Goal: Communication & Community: Ask a question

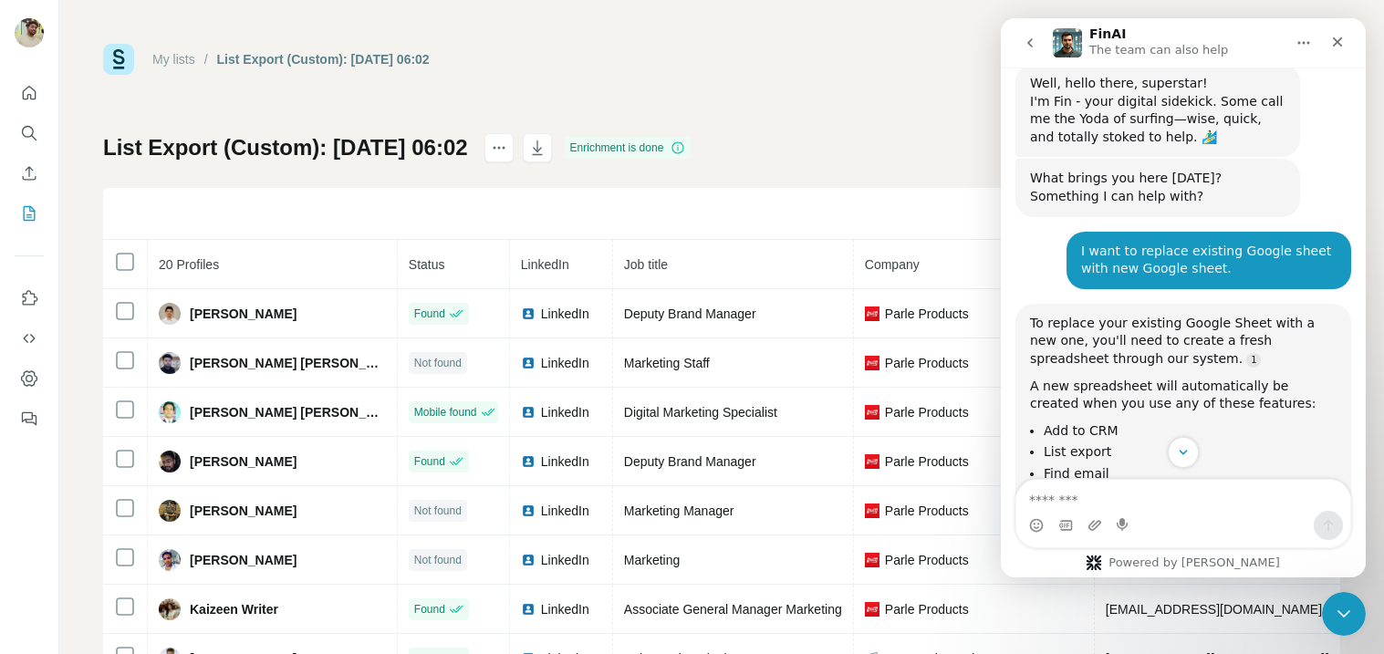
scroll to position [621, 0]
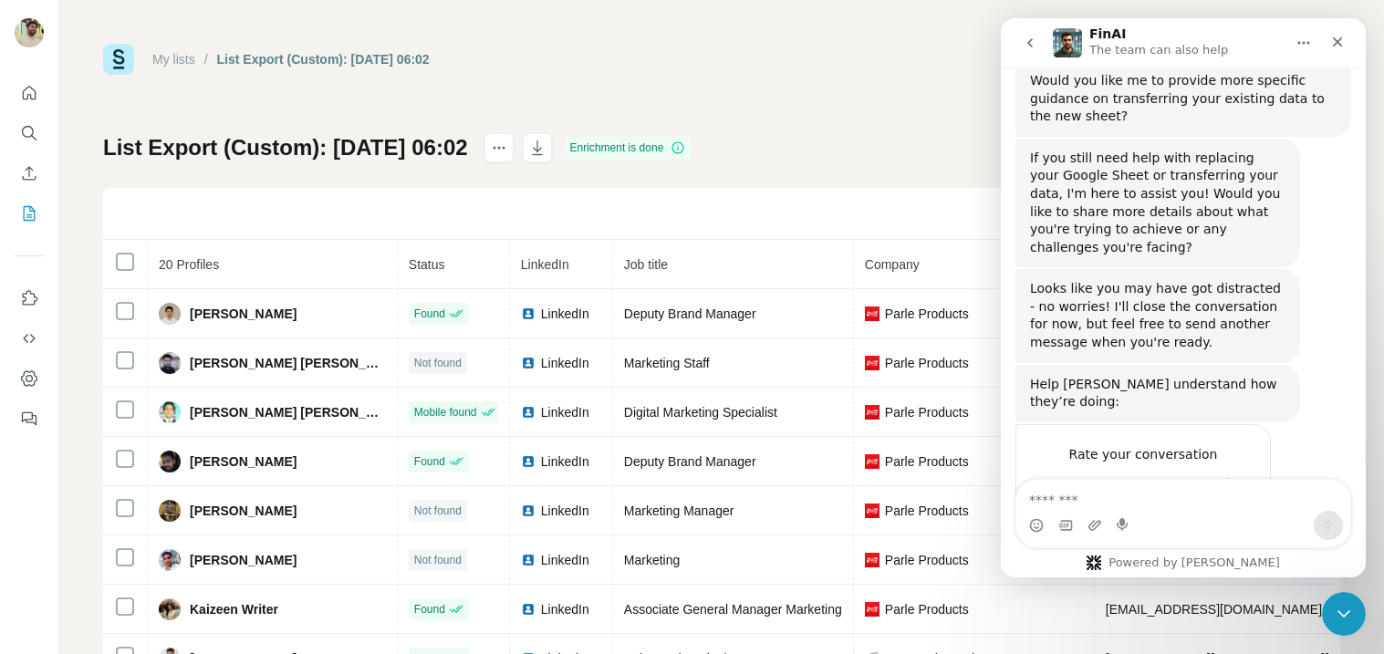
click at [1076, 500] on textarea "Message…" at bounding box center [1184, 495] width 334 height 31
click at [1146, 504] on textarea "Message…" at bounding box center [1184, 495] width 334 height 31
type textarea "*"
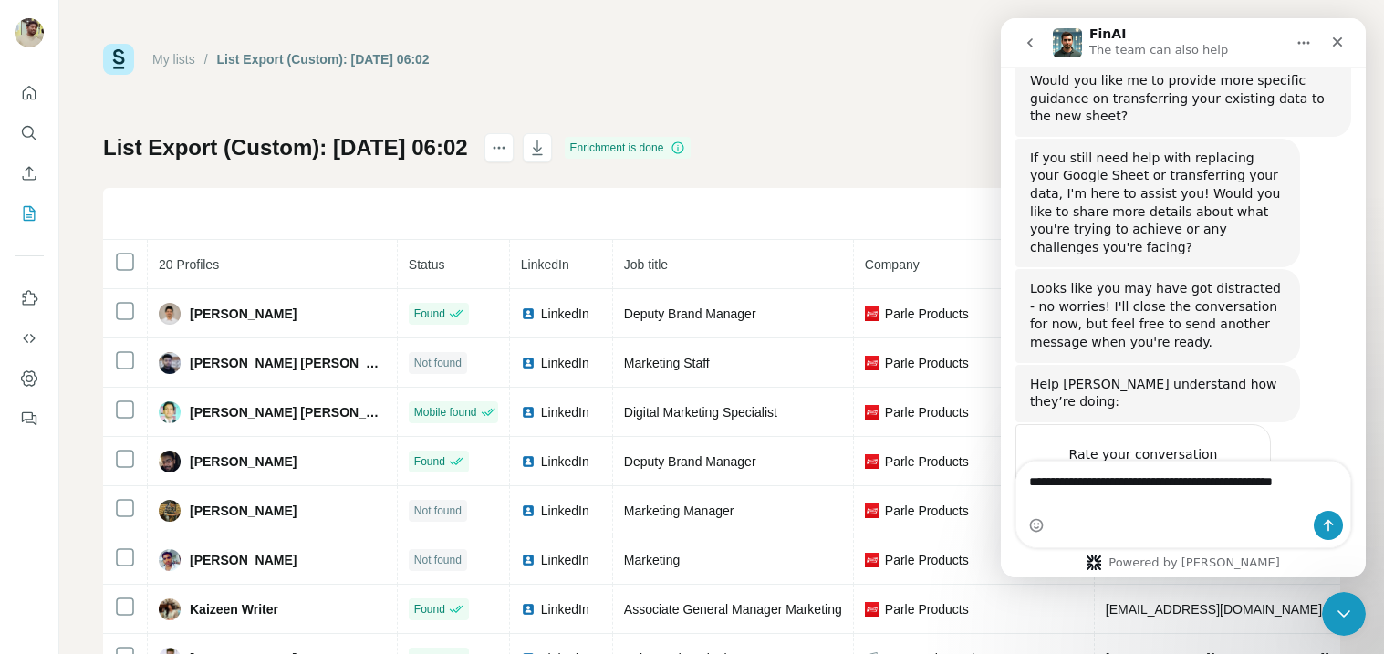
type textarea "**********"
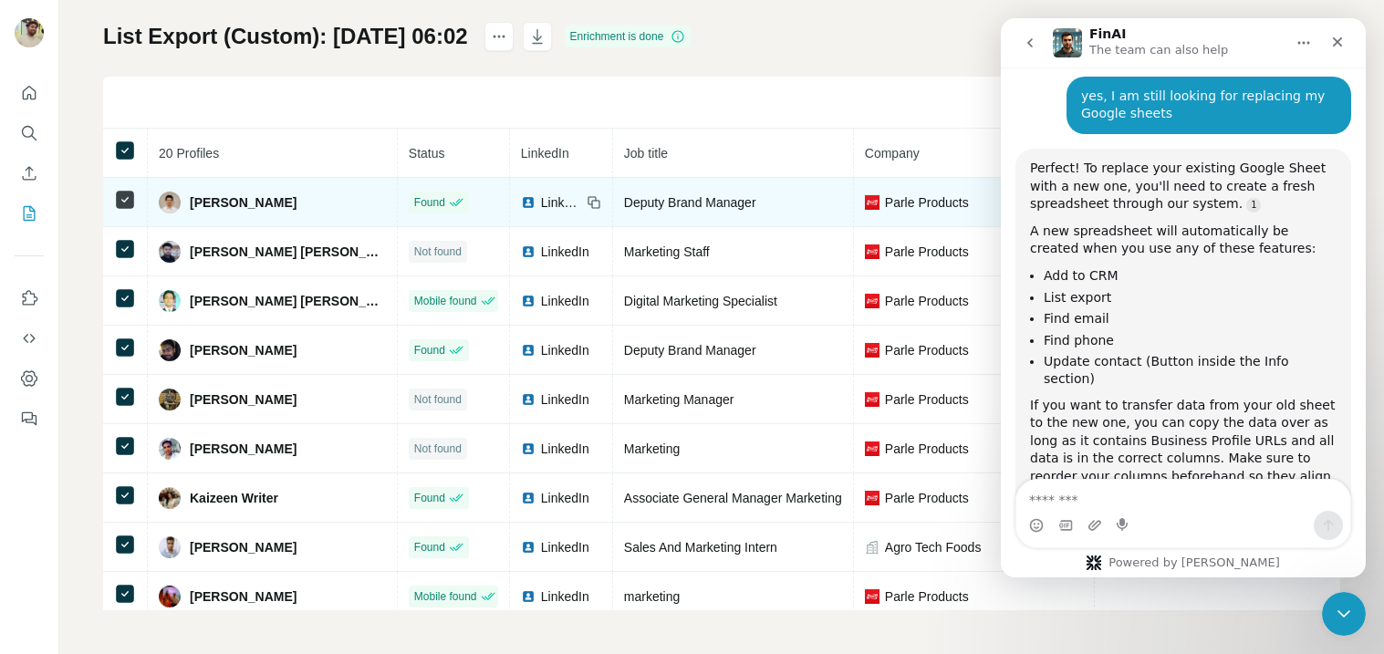
scroll to position [0, 0]
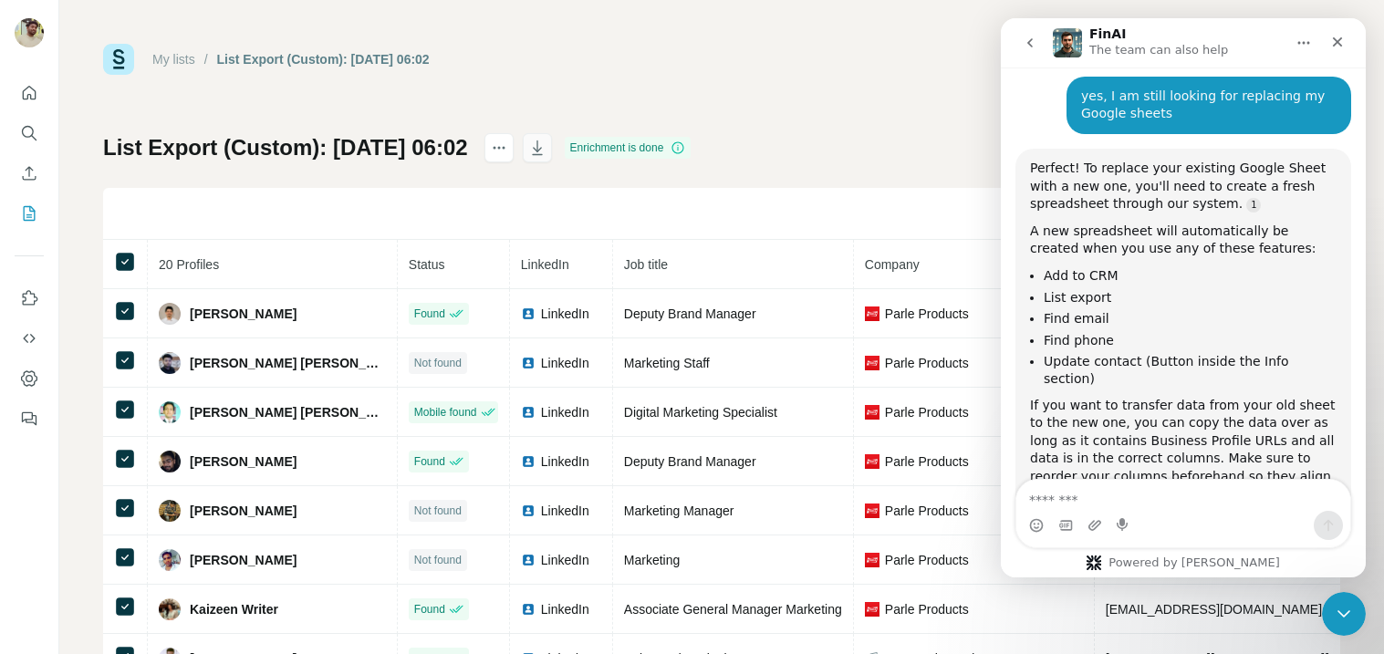
click at [552, 157] on button "button" at bounding box center [537, 147] width 29 height 29
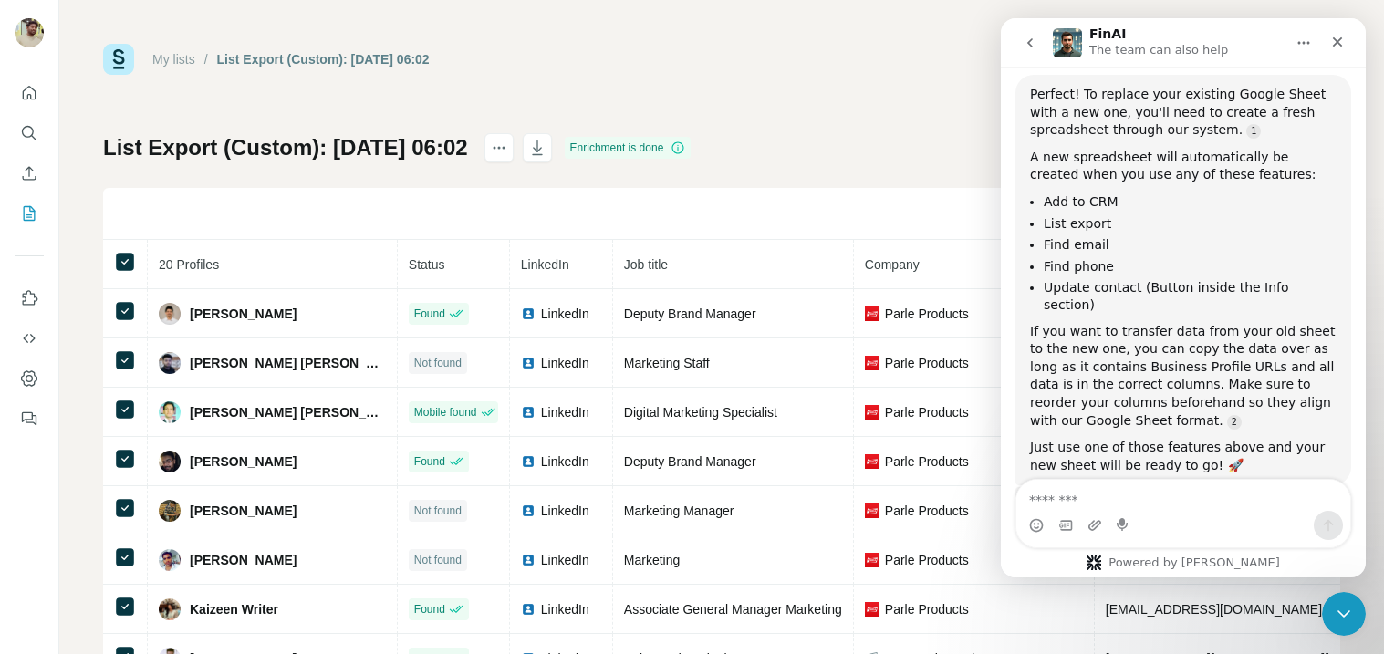
click at [788, 174] on div "List Export (Custom): [DATE] 06:02 Enrichment is done Find all emails & mobiles…" at bounding box center [721, 427] width 1237 height 589
click at [120, 251] on icon at bounding box center [125, 262] width 22 height 22
click at [724, 114] on div "My lists / List Export (Custom): [DATE] 06:02 59,266 2,375,801 Buy credits List…" at bounding box center [721, 383] width 1237 height 678
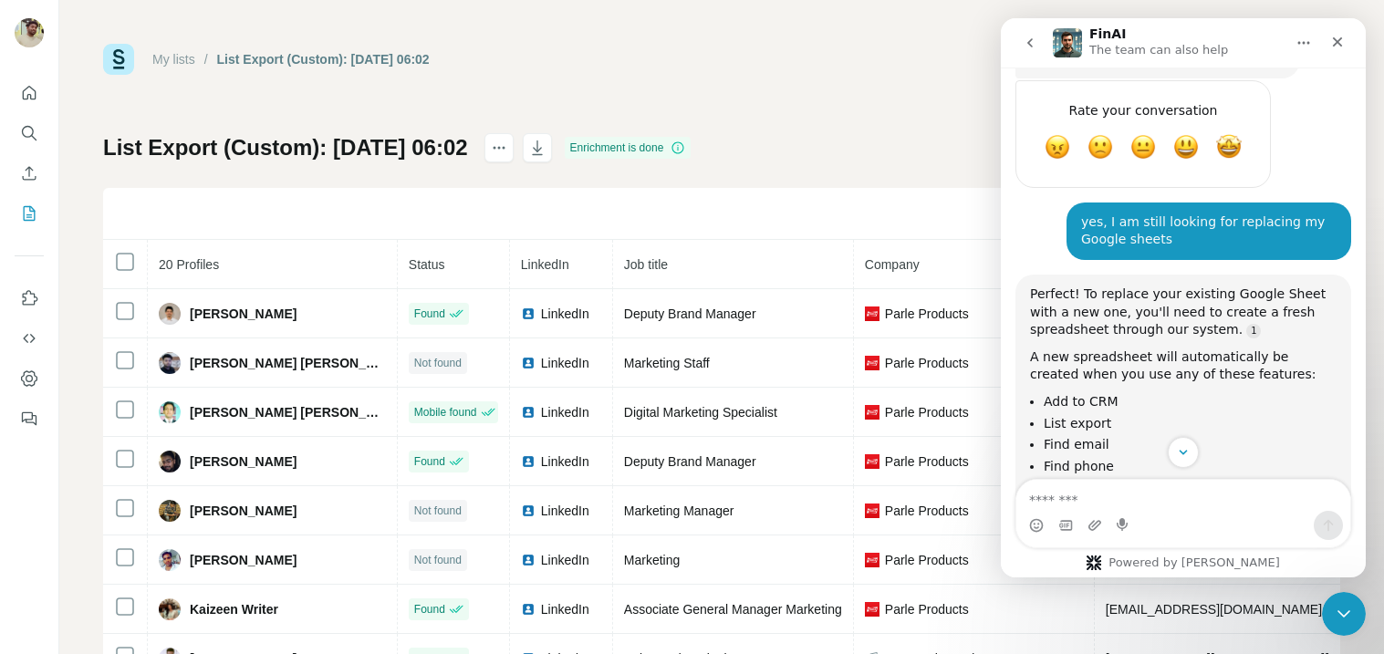
scroll to position [956, 0]
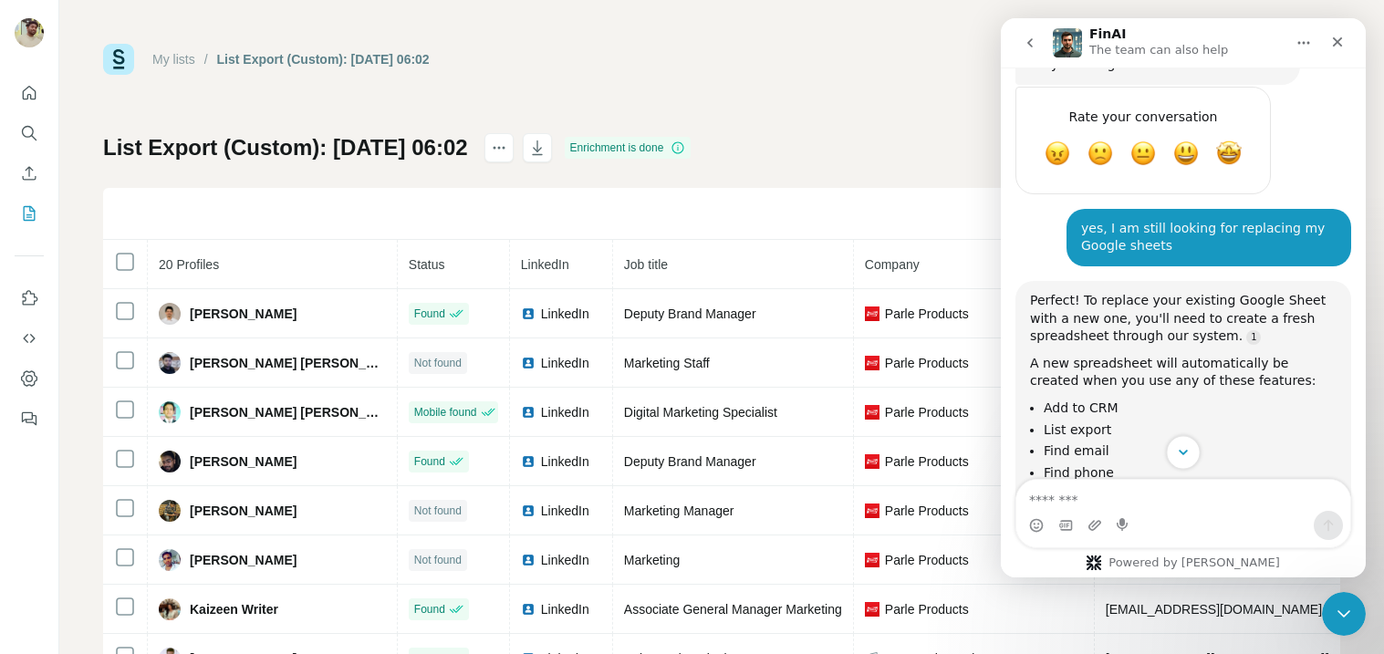
click at [1186, 460] on button "Scroll to bottom" at bounding box center [1183, 452] width 34 height 34
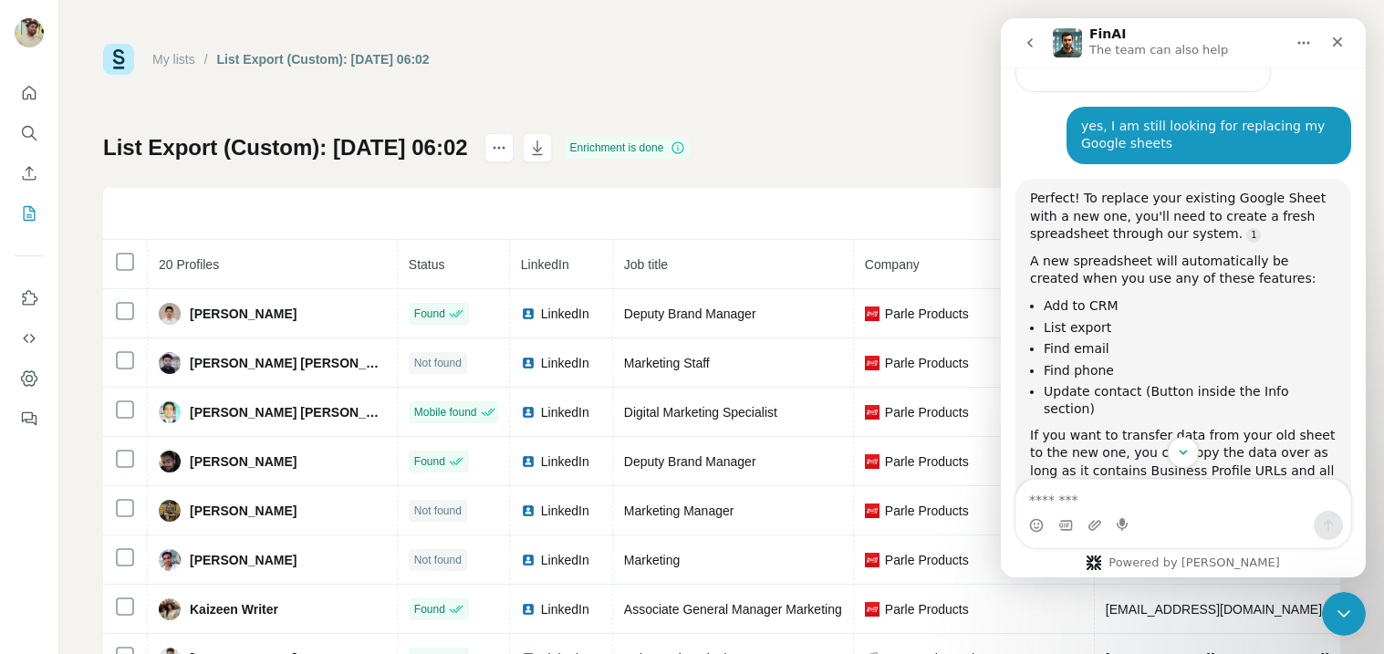
scroll to position [1060, 0]
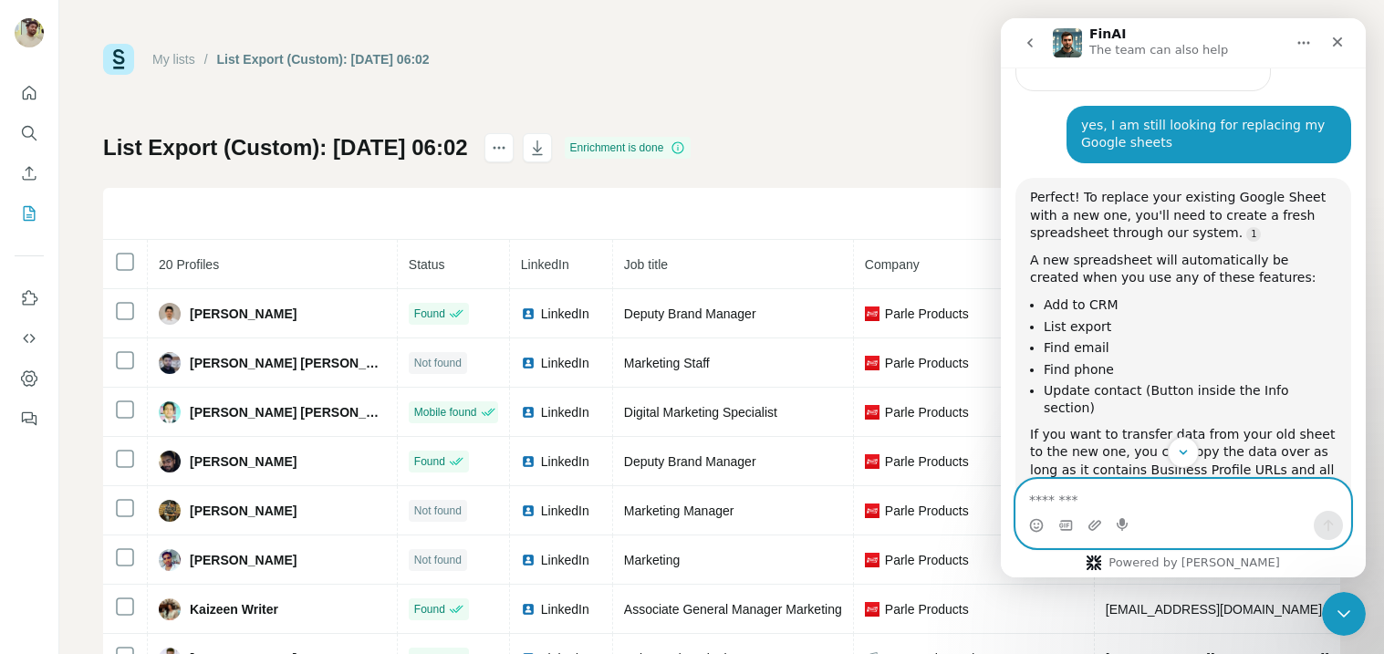
click at [1184, 503] on textarea "Message…" at bounding box center [1184, 495] width 334 height 31
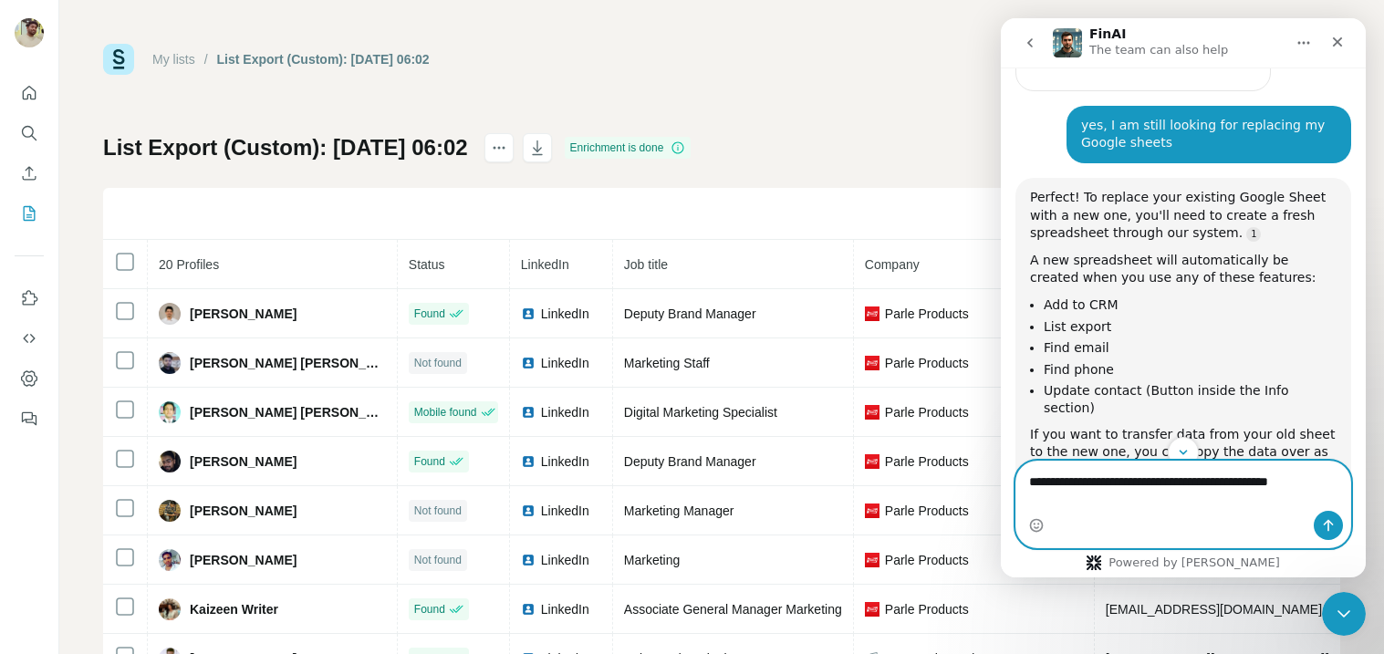
type textarea "**********"
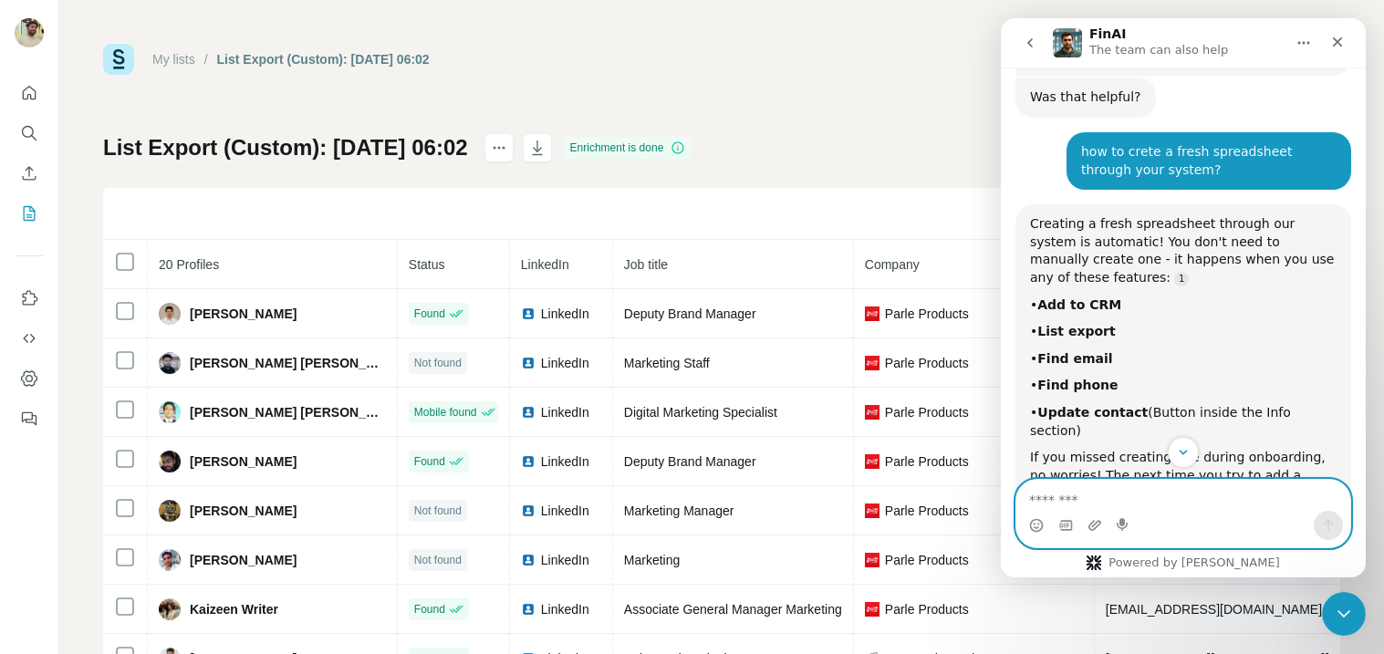
scroll to position [1569, 0]
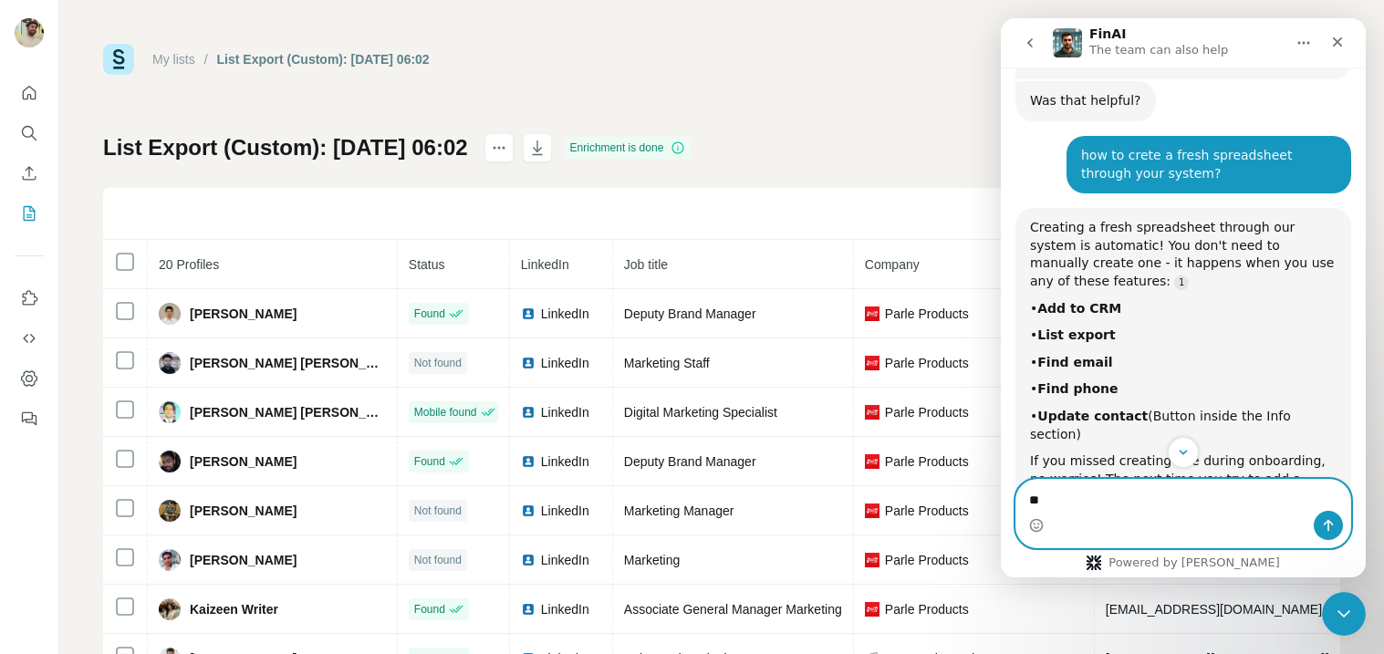
type textarea "*"
type textarea "**********"
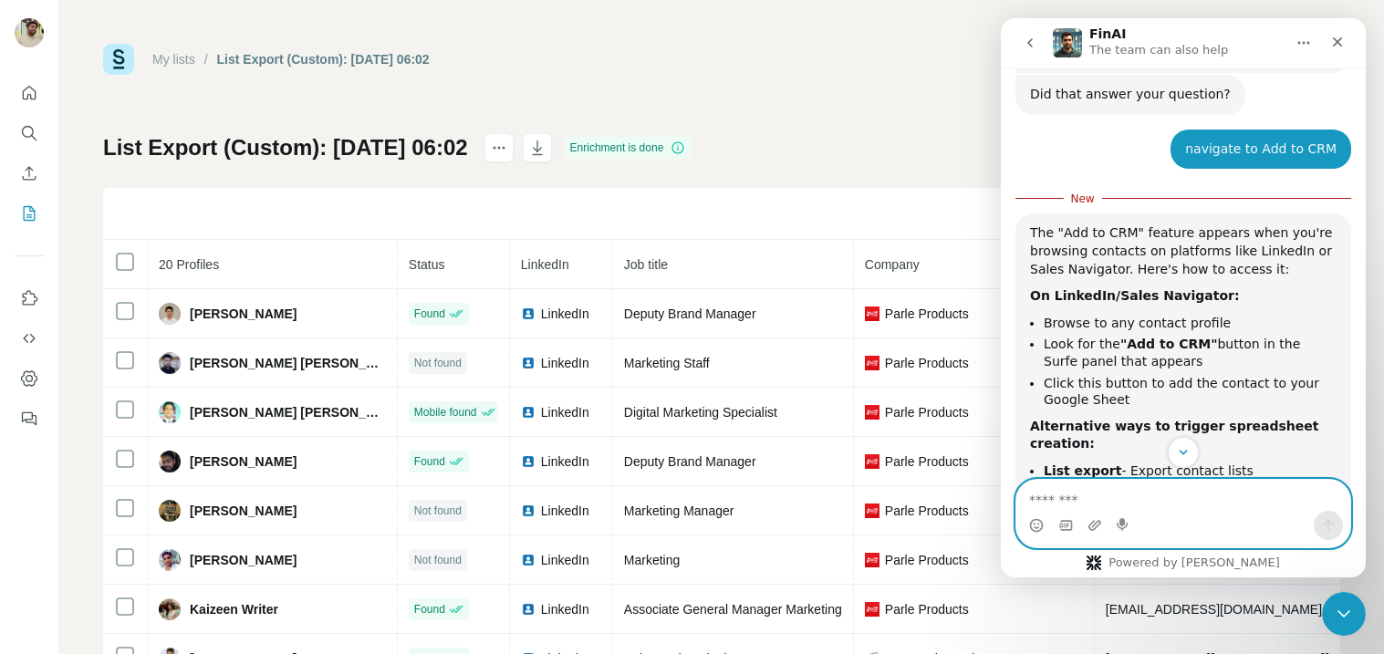
scroll to position [2100, 0]
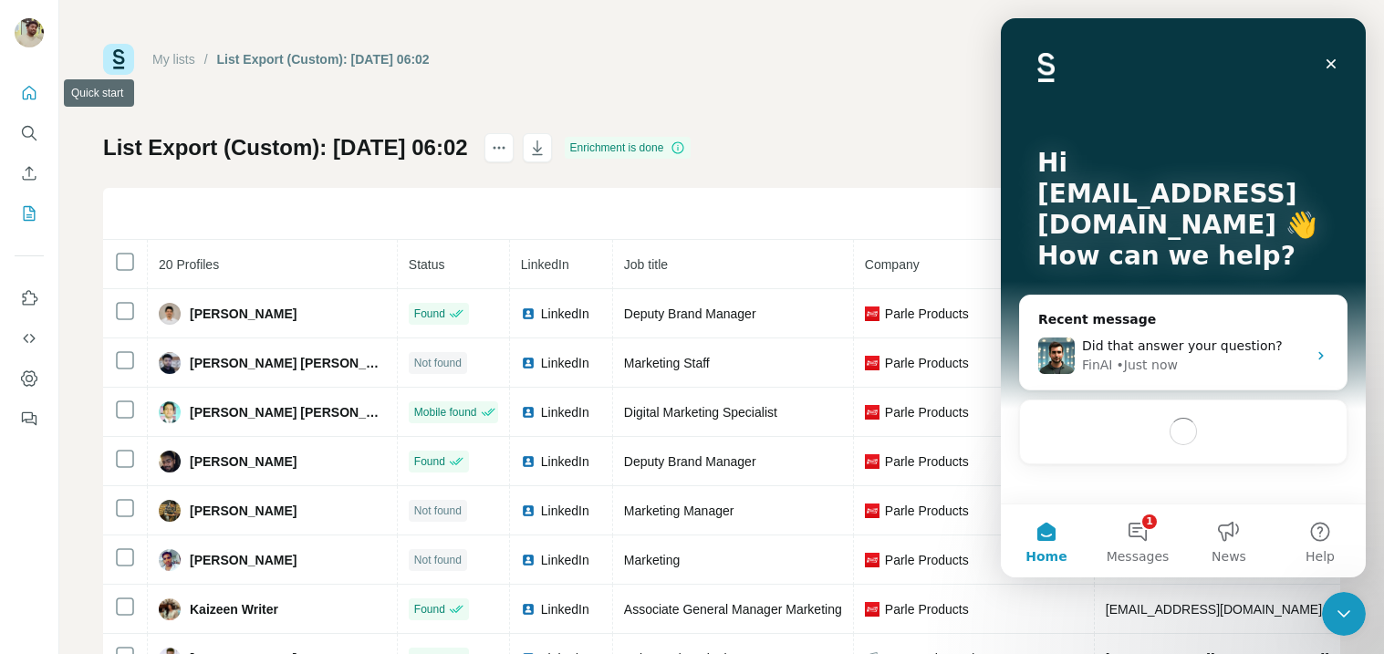
click at [16, 86] on button "Quick start" at bounding box center [29, 93] width 29 height 33
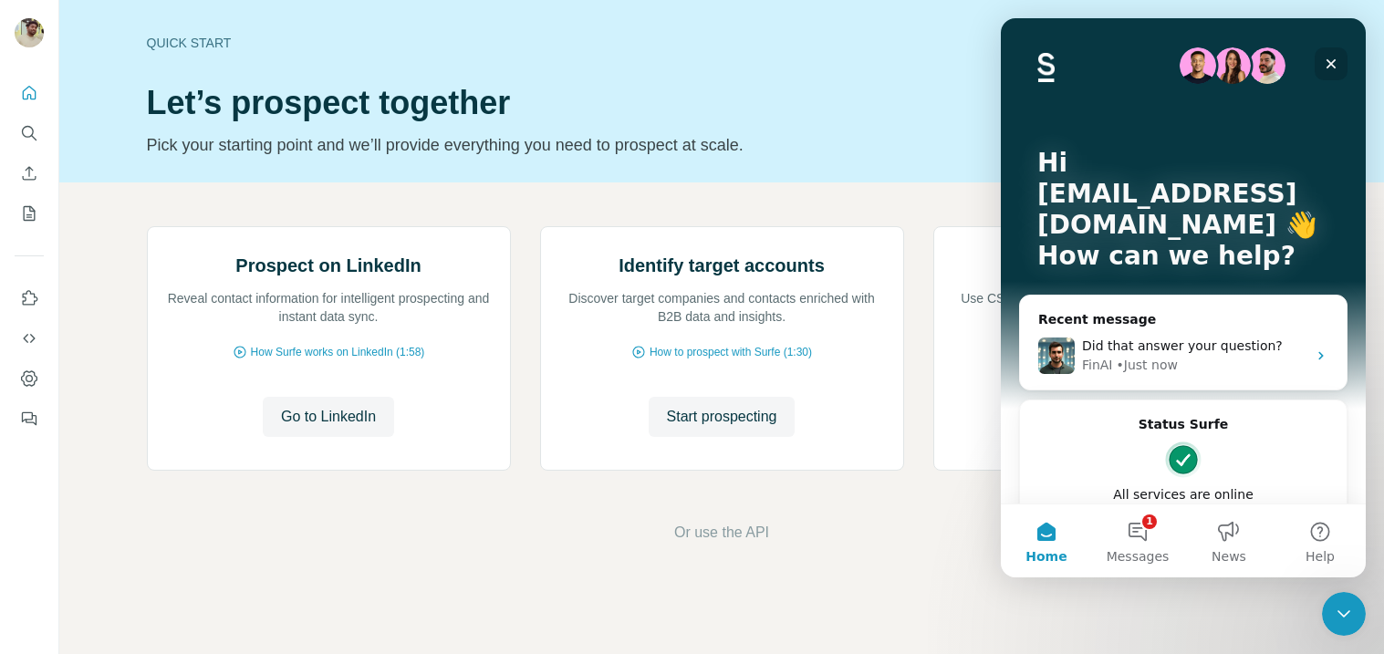
click at [1331, 57] on icon "Close" at bounding box center [1331, 64] width 15 height 15
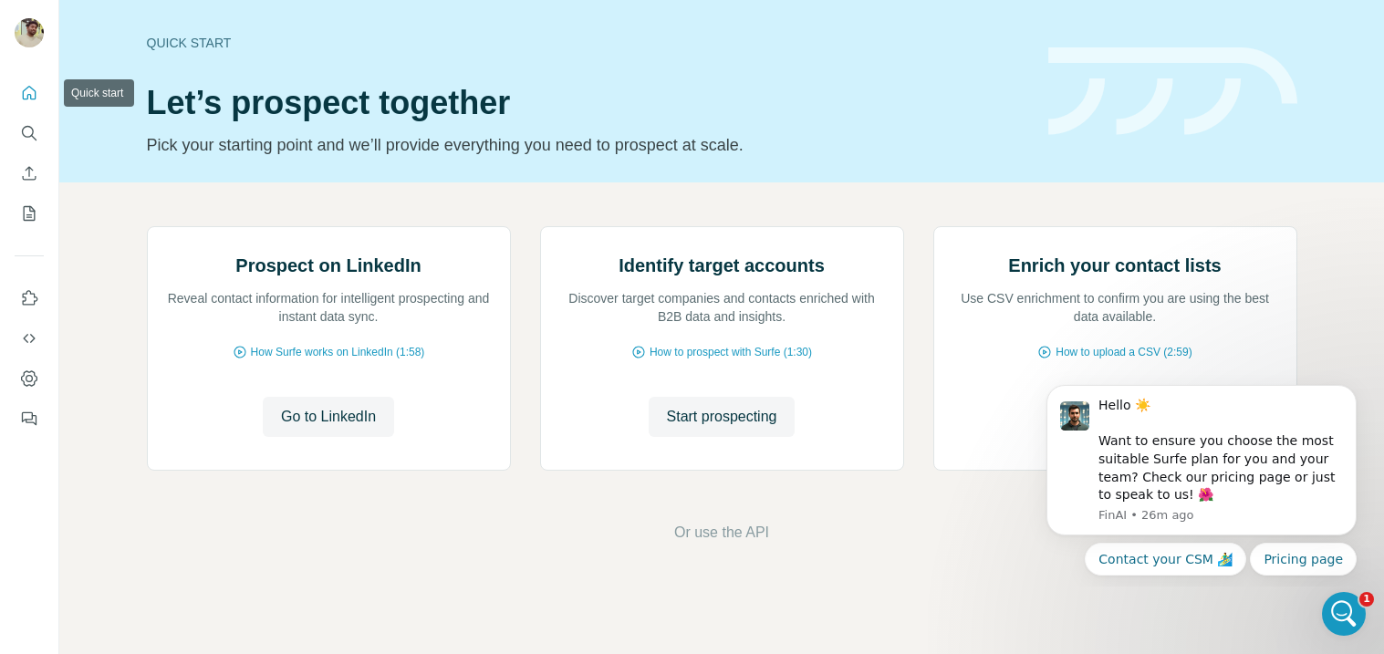
click at [37, 102] on button "Quick start" at bounding box center [29, 93] width 29 height 33
click at [38, 369] on button "Dashboard" at bounding box center [29, 378] width 29 height 33
